Goal: Information Seeking & Learning: Learn about a topic

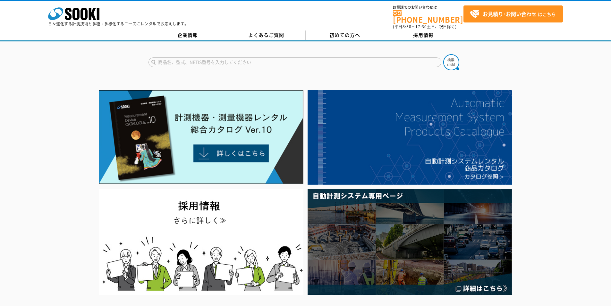
click at [305, 59] on input "text" at bounding box center [294, 62] width 293 height 10
type input "5020"
click at [448, 58] on img at bounding box center [451, 62] width 16 height 16
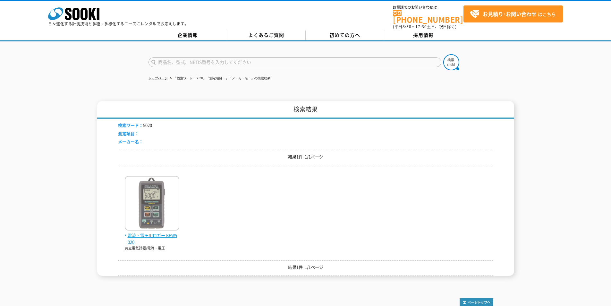
click at [156, 224] on img at bounding box center [152, 204] width 55 height 56
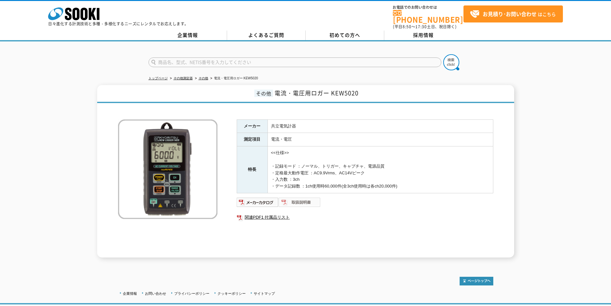
click at [290, 200] on img at bounding box center [300, 202] width 42 height 10
click at [268, 213] on link "関連PDF1 付属品リスト" at bounding box center [365, 217] width 257 height 8
